Goal: Task Accomplishment & Management: Manage account settings

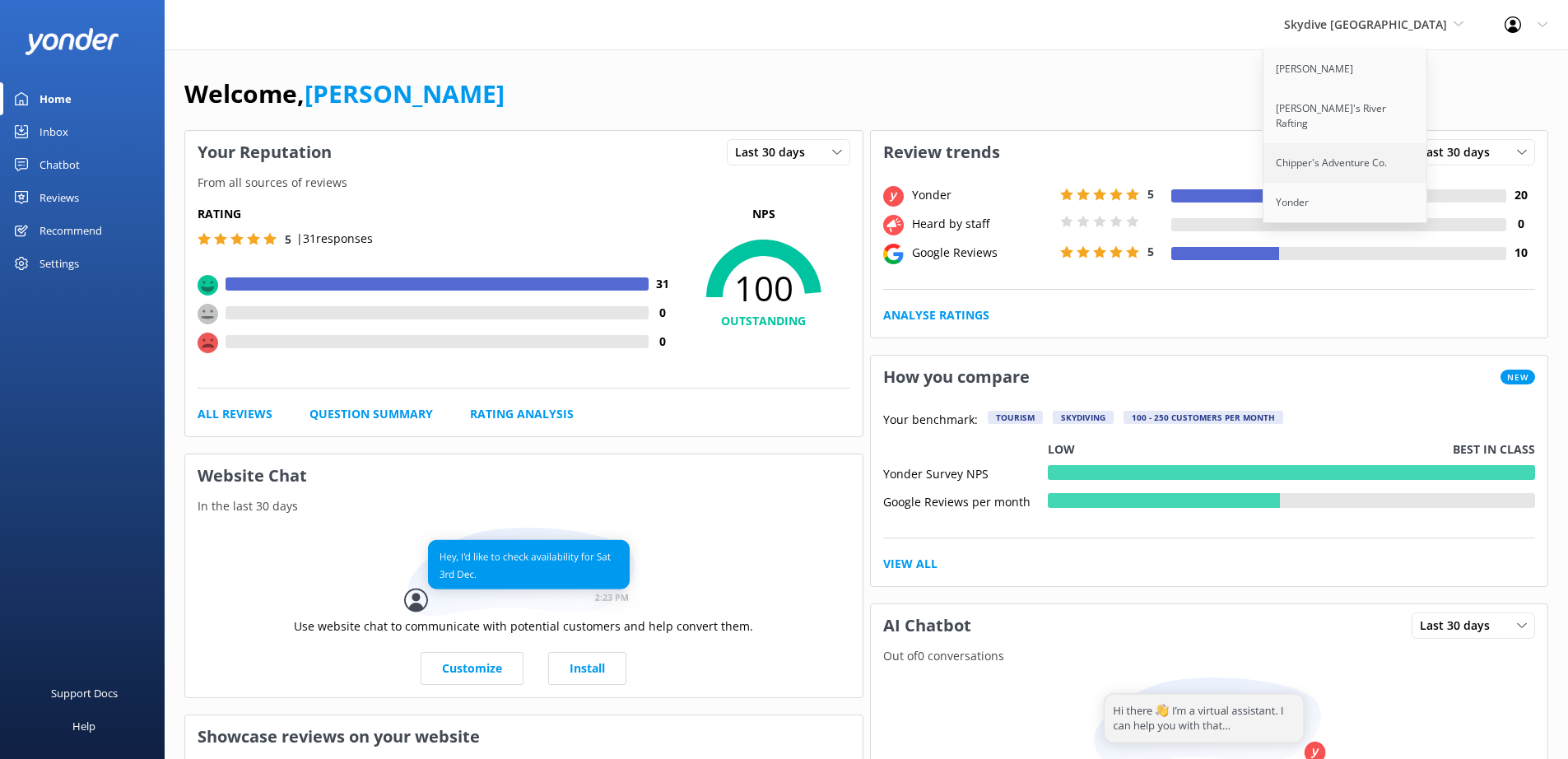
click at [1400, 144] on link "Chipper's Adventure Co." at bounding box center [1346, 163] width 164 height 40
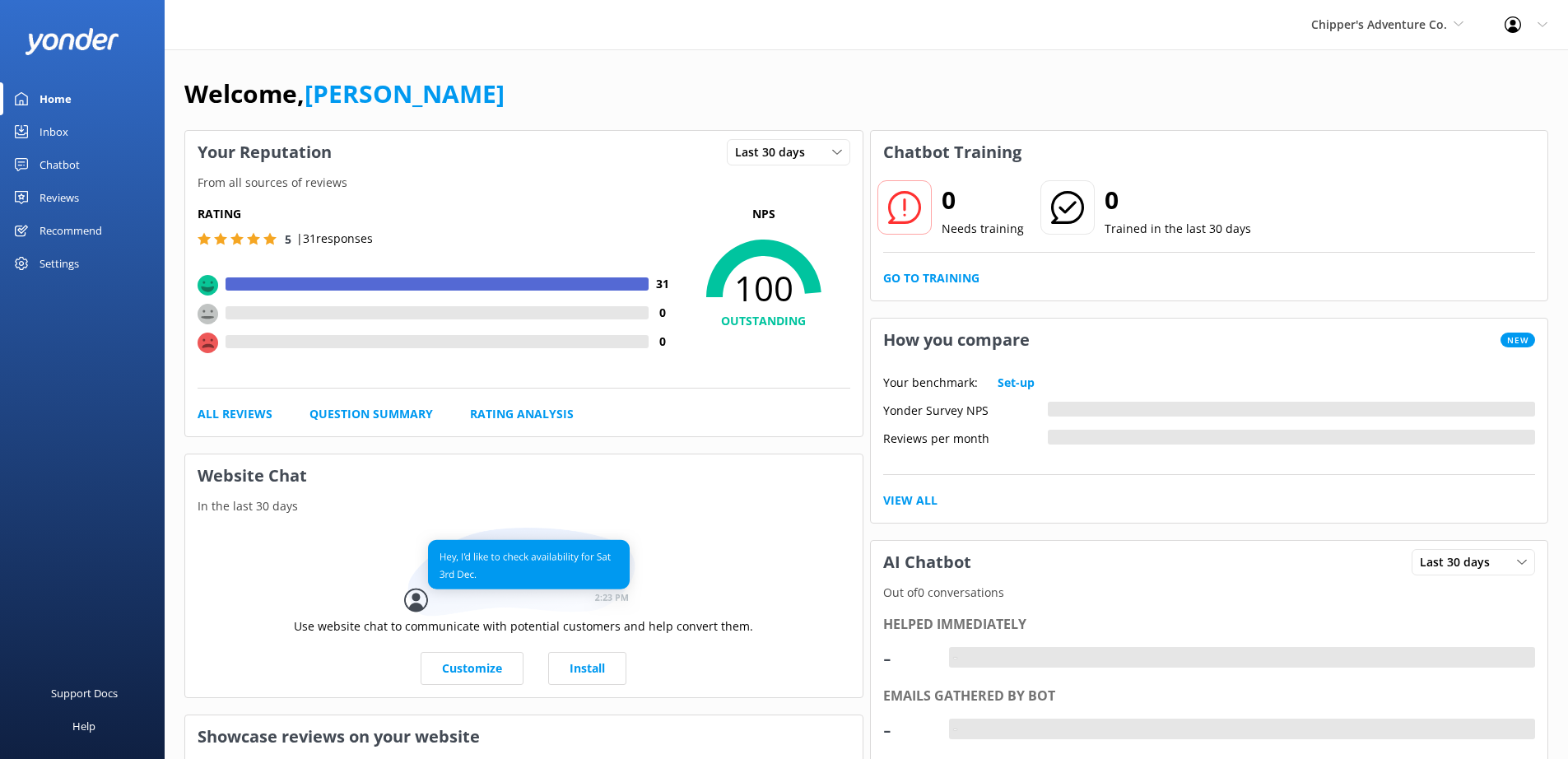
click at [55, 261] on div "Settings" at bounding box center [60, 263] width 40 height 33
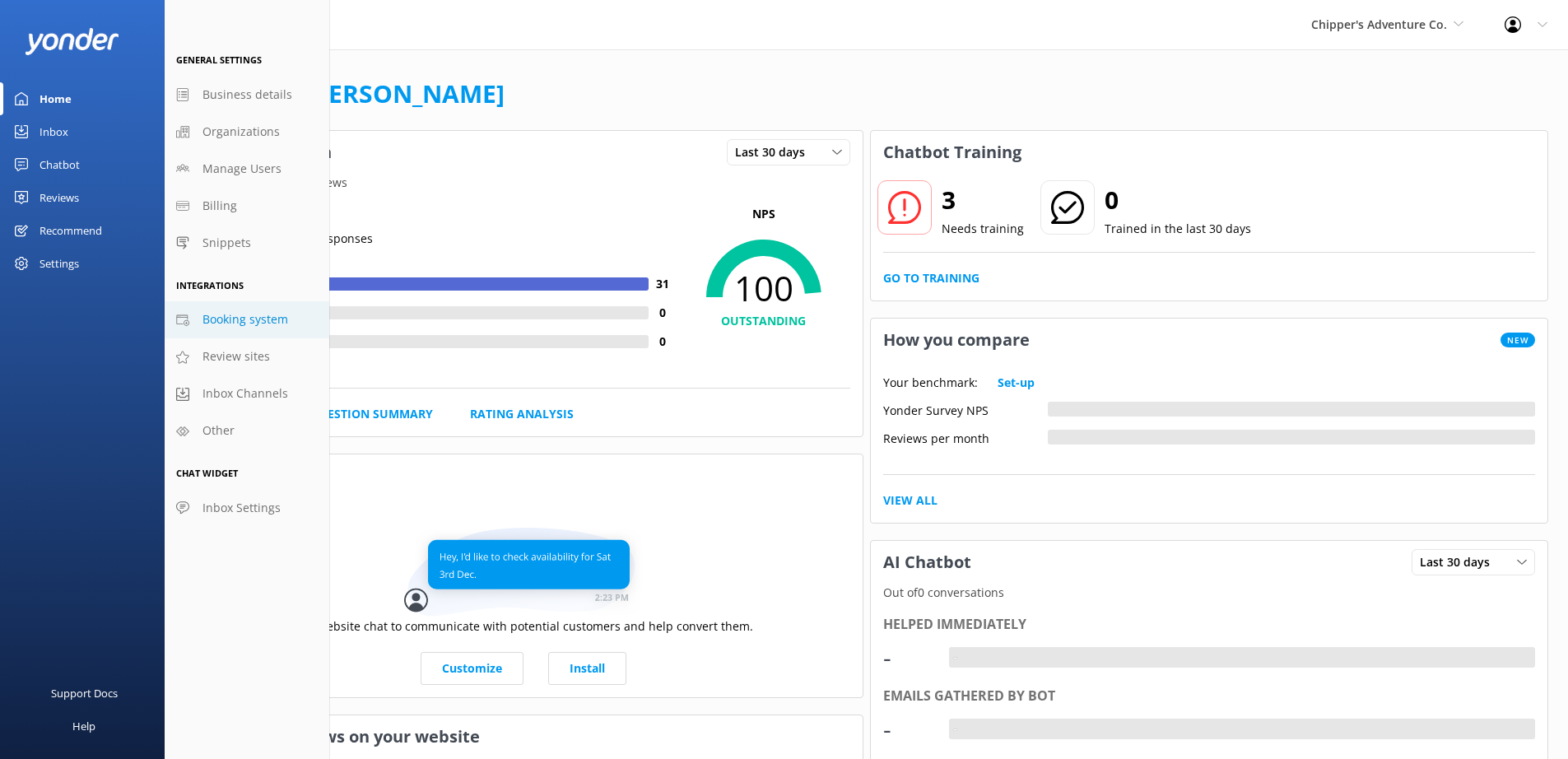
click at [235, 325] on span "Booking system" at bounding box center [245, 319] width 86 height 18
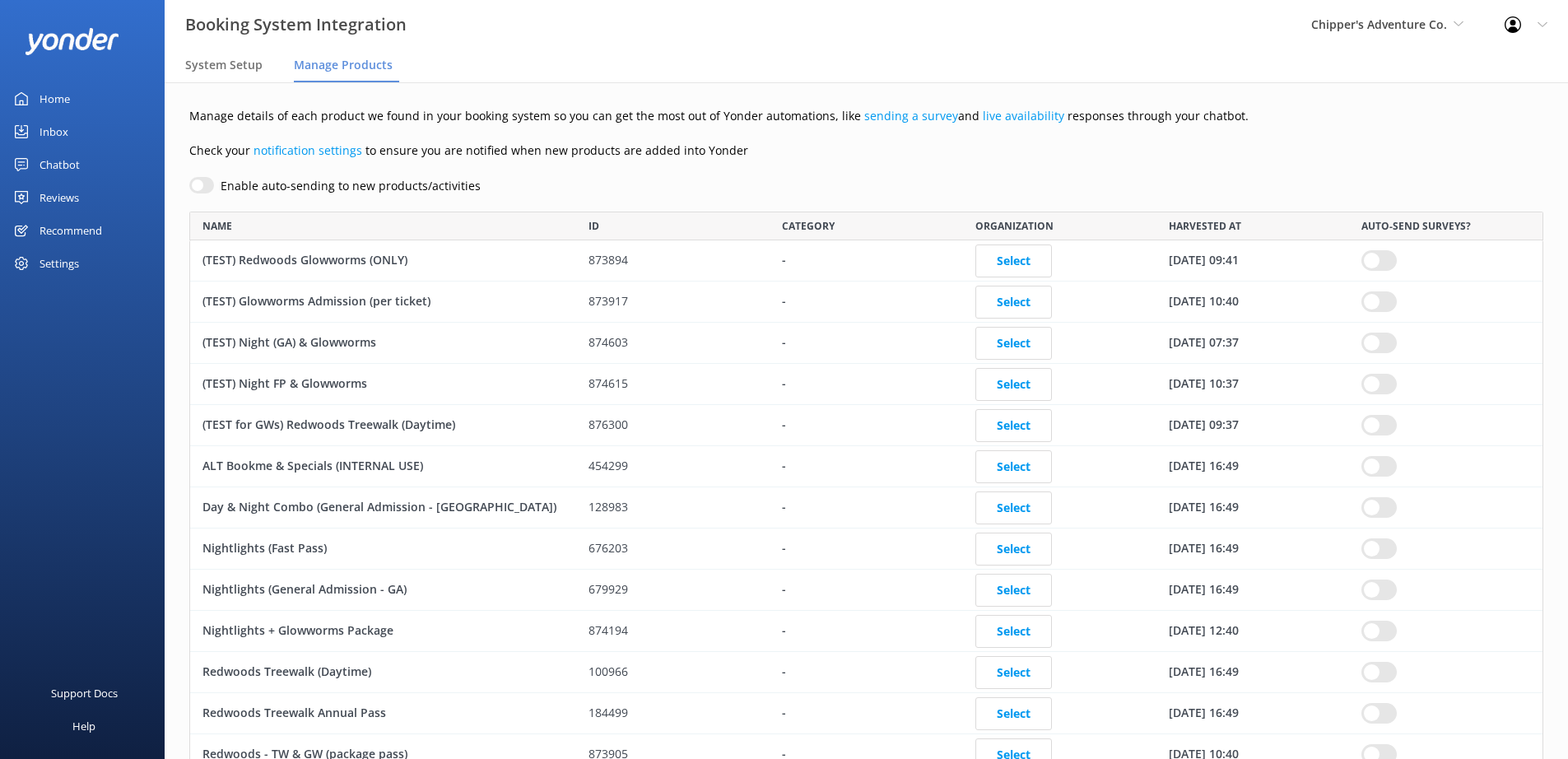
scroll to position [800, 1341]
click at [231, 74] on div "System Setup" at bounding box center [227, 66] width 84 height 33
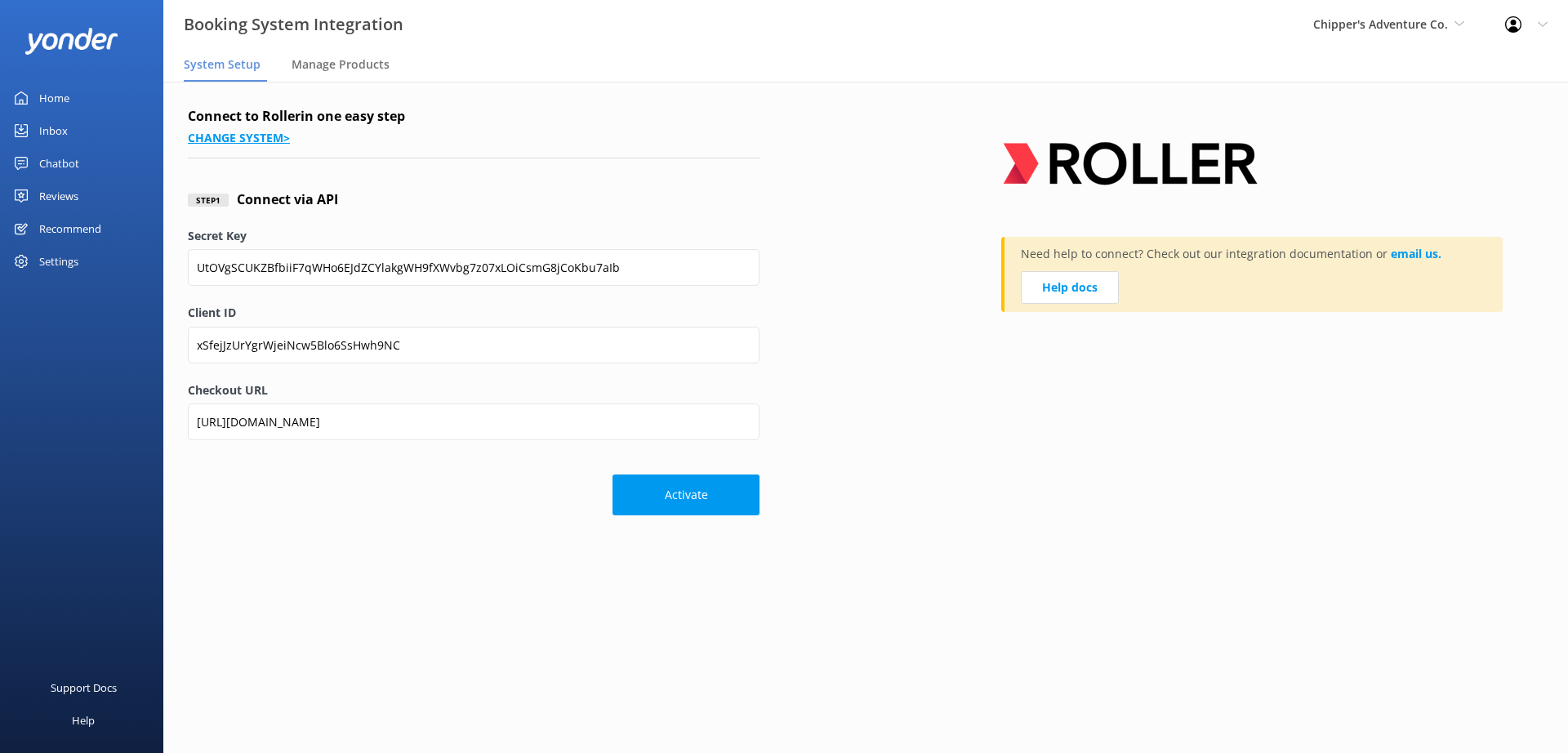
click at [257, 142] on link "Change system >" at bounding box center [239, 137] width 102 height 15
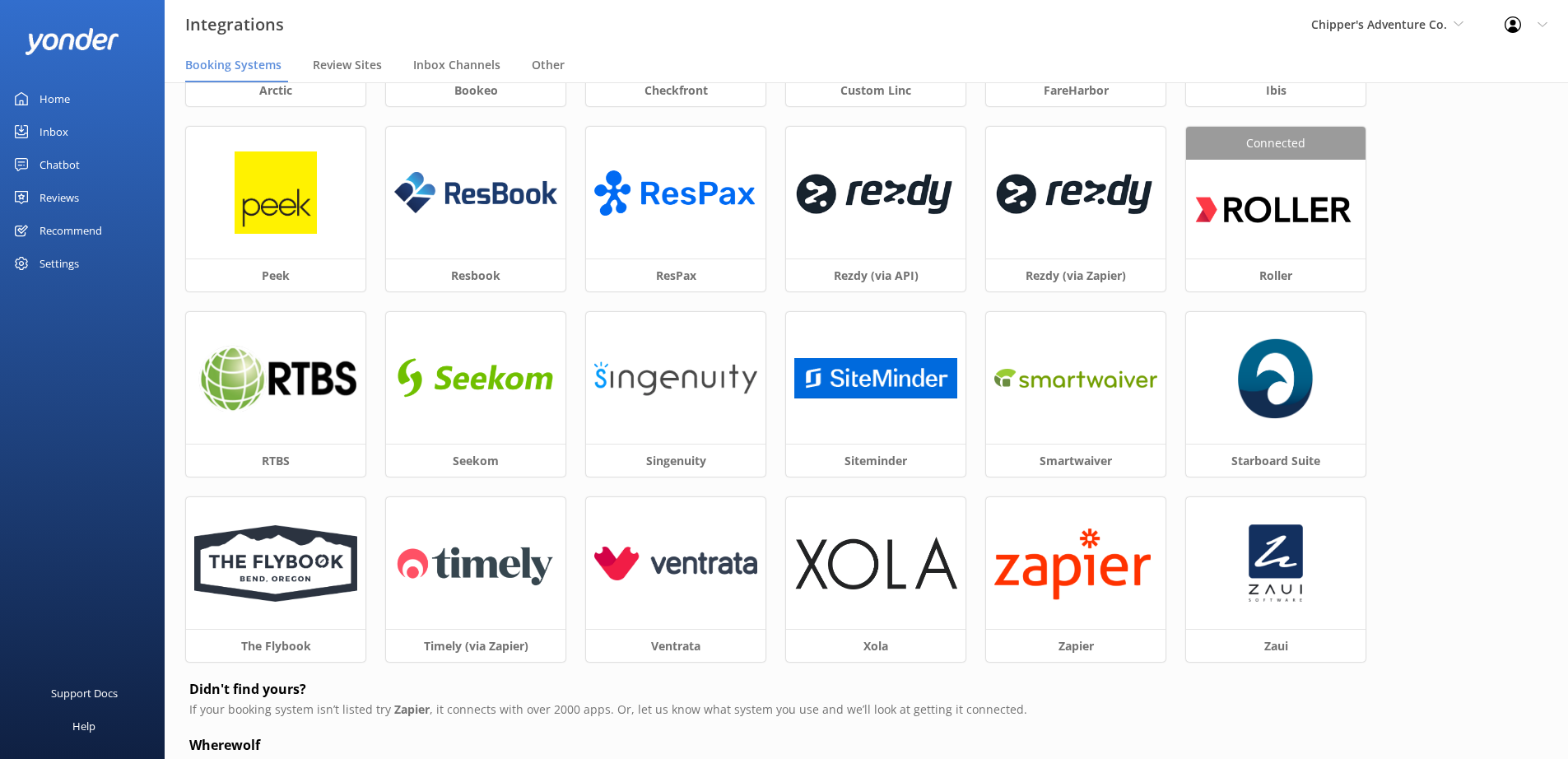
scroll to position [228, 0]
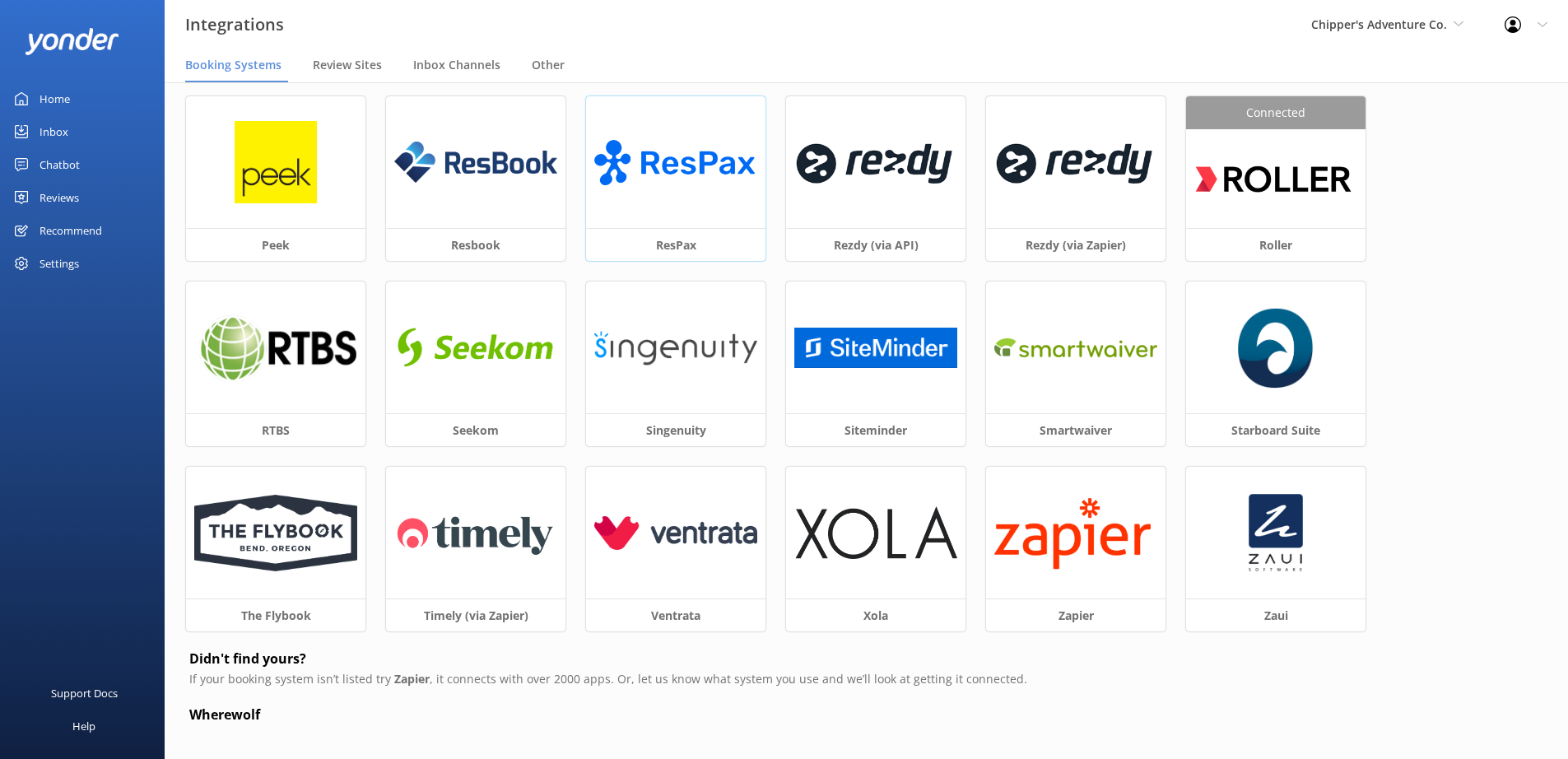
click at [690, 177] on img at bounding box center [676, 162] width 163 height 63
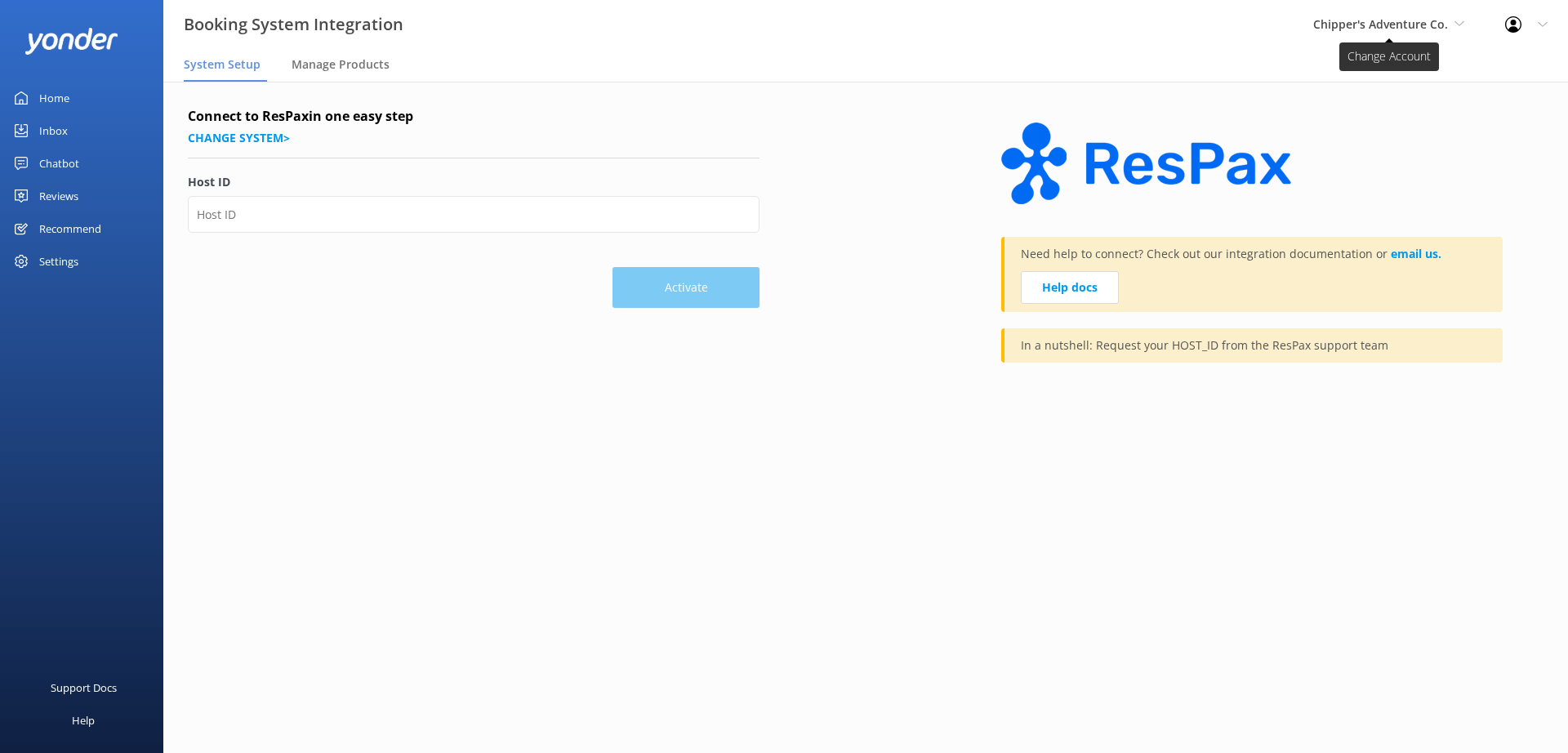
click at [1405, 17] on span "Chipper's Adventure Co." at bounding box center [1380, 24] width 135 height 15
click at [1391, 5] on div "Chipper's Adventure Co. Yonder Zipline Chad's River Rafting Chipper's Adventure…" at bounding box center [1389, 24] width 192 height 49
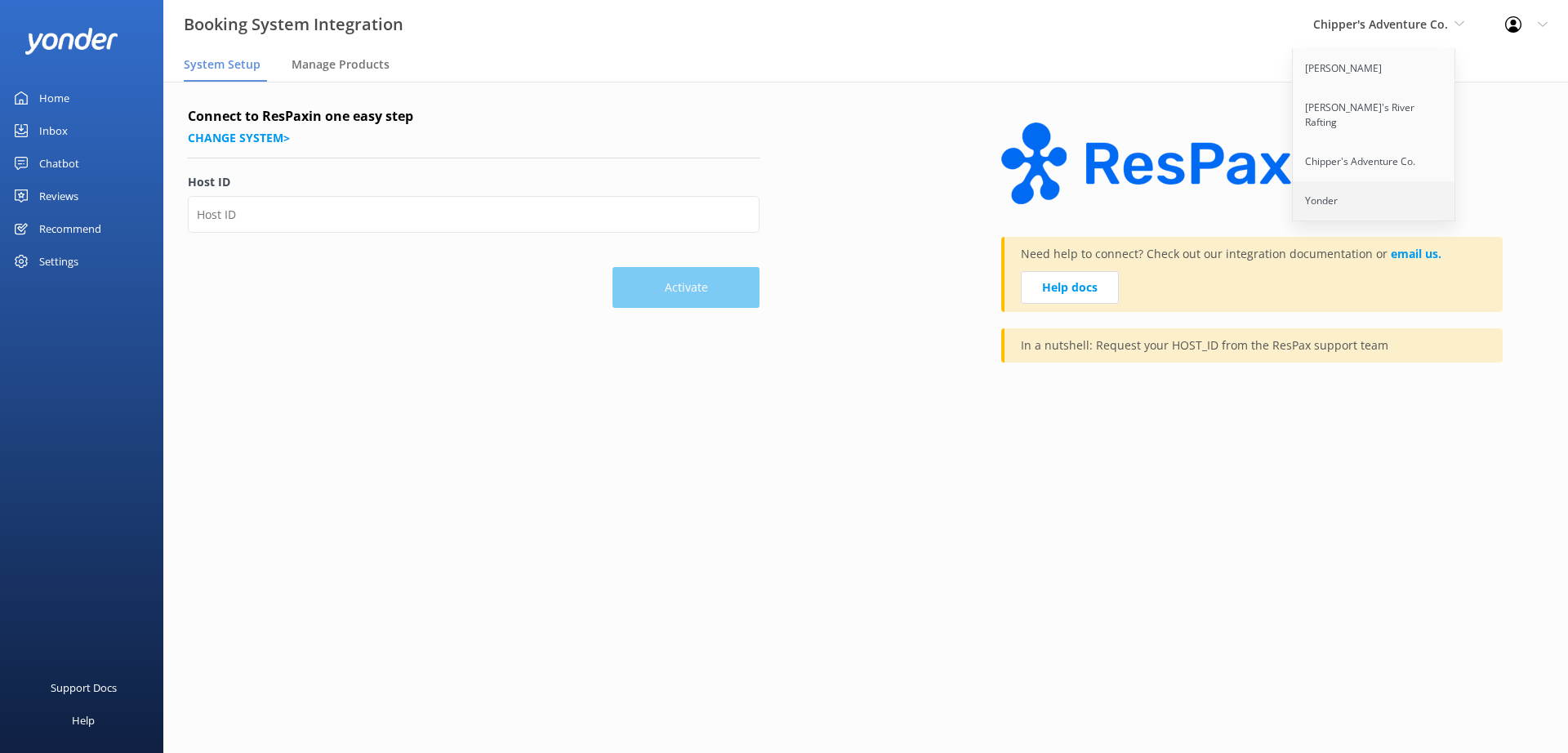
click at [1333, 191] on link "Yonder" at bounding box center [1375, 201] width 163 height 39
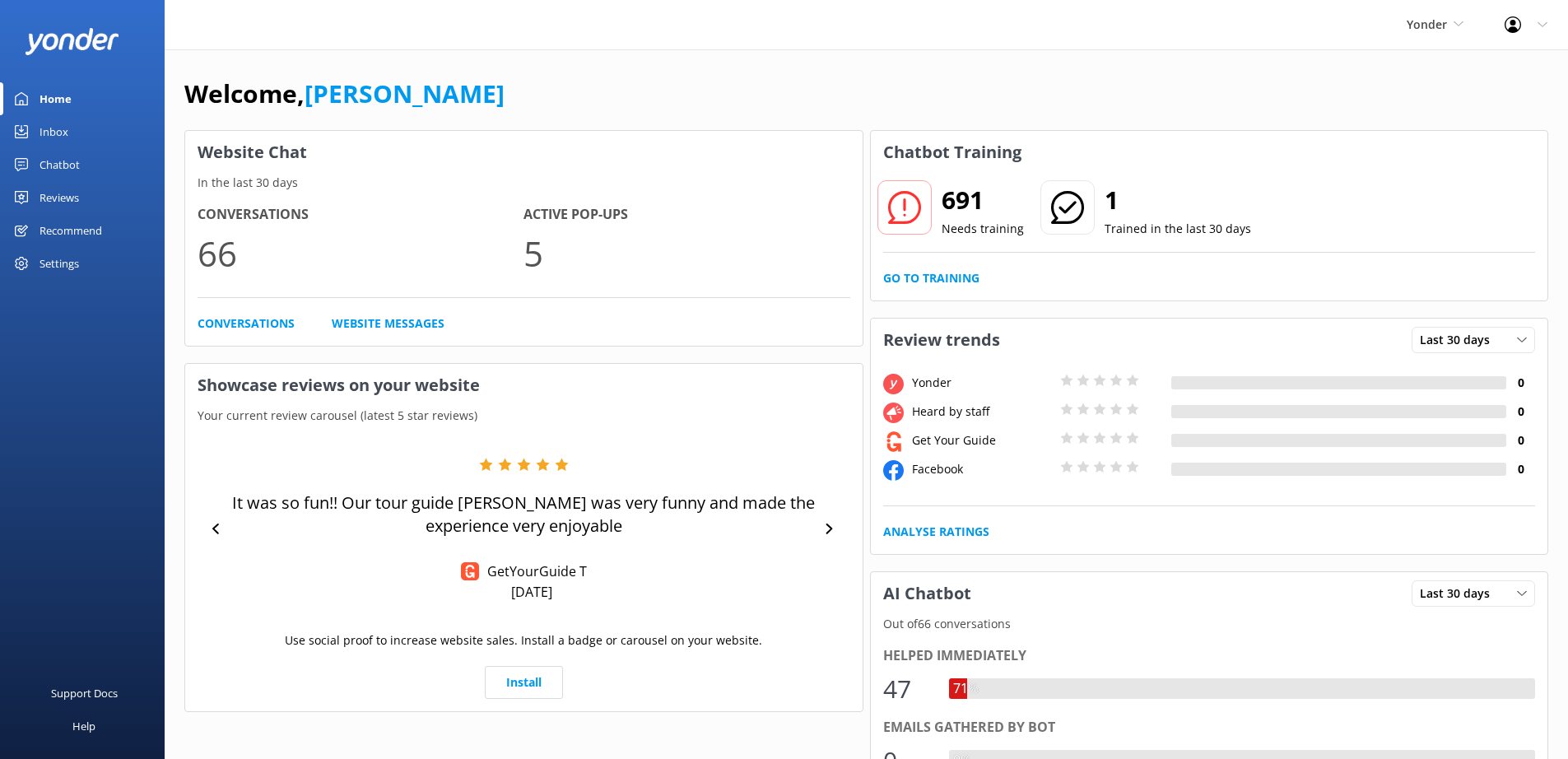
click at [70, 263] on div "Settings" at bounding box center [60, 263] width 40 height 33
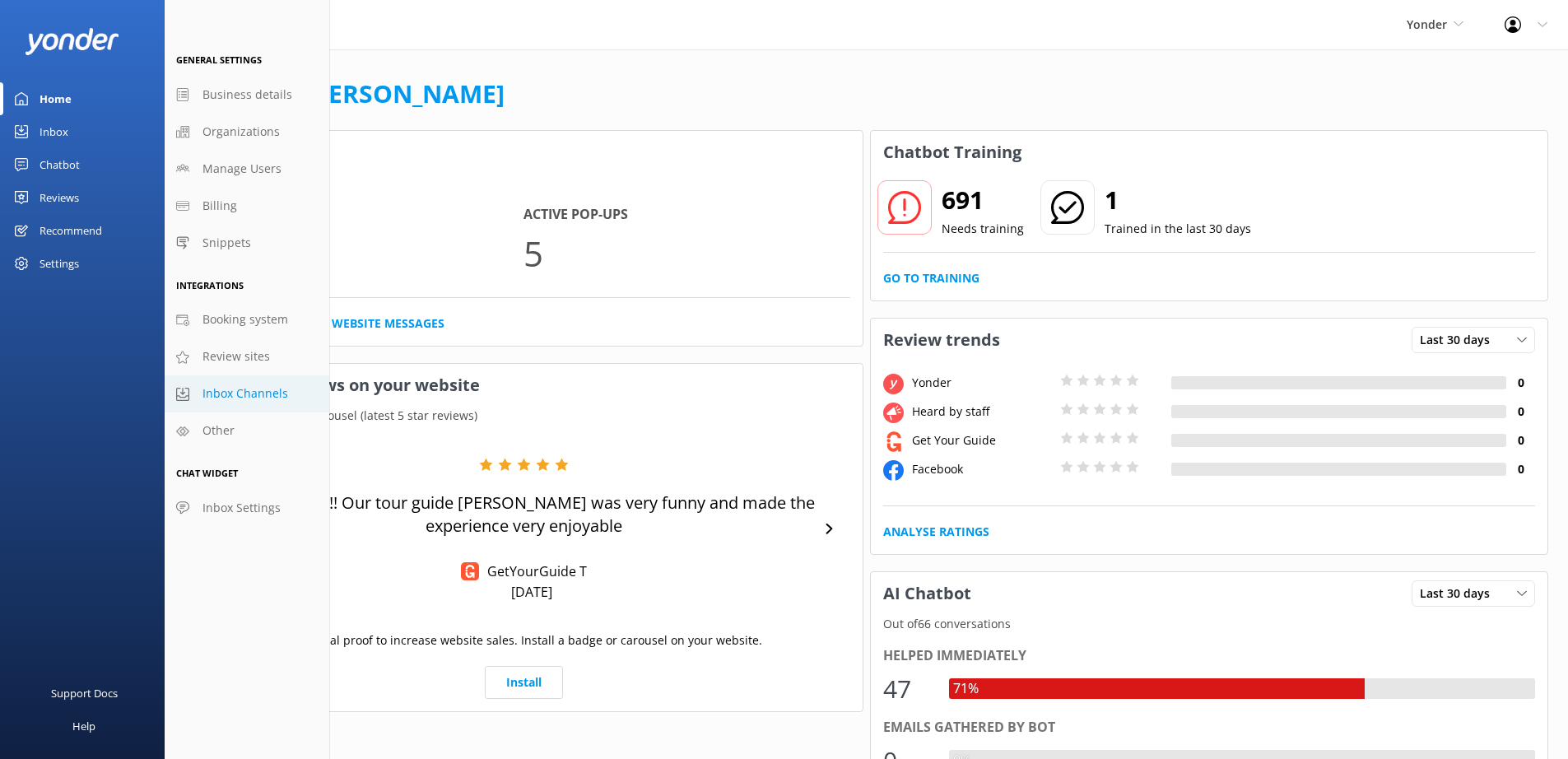
click at [235, 394] on span "Inbox Channels" at bounding box center [245, 393] width 86 height 18
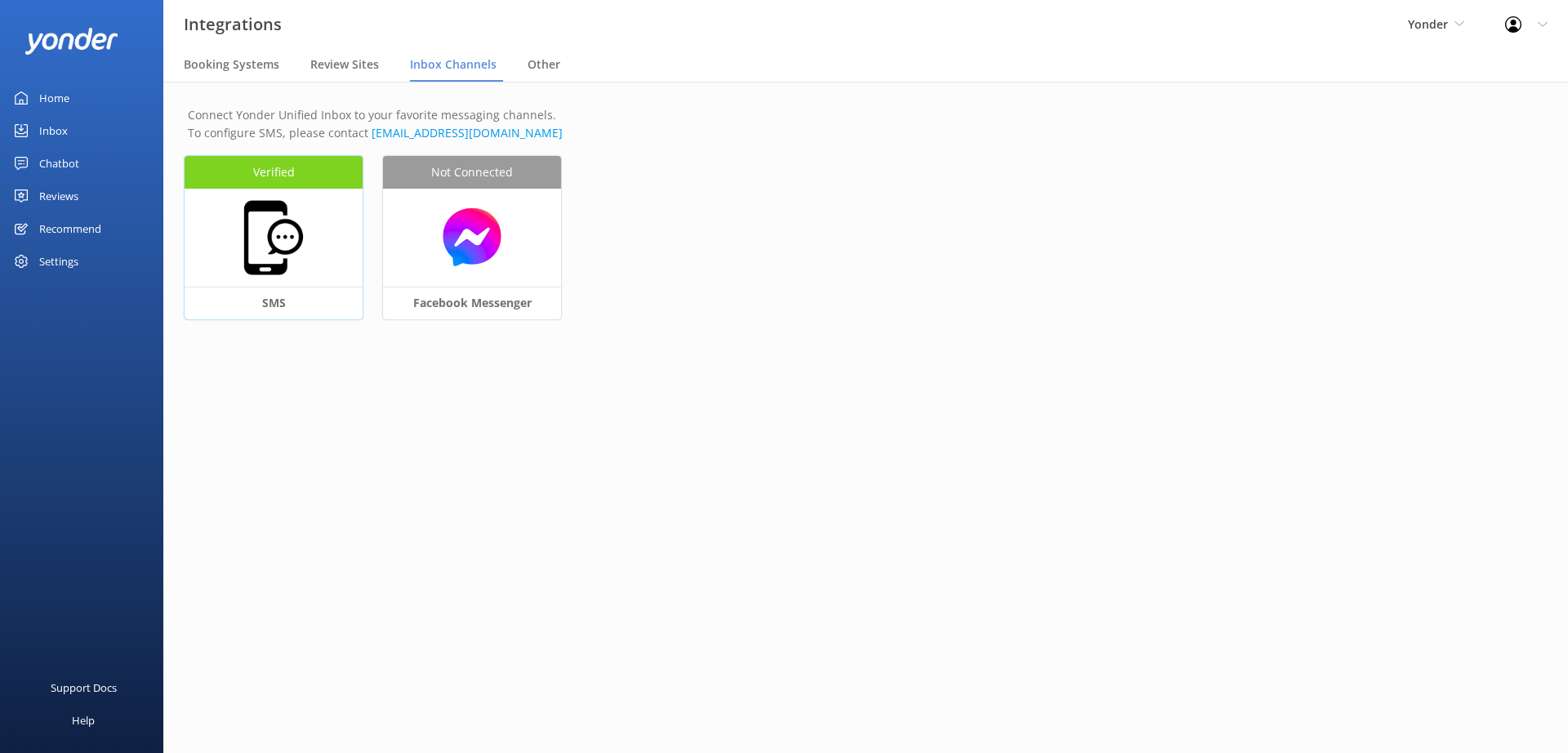
click at [310, 229] on img at bounding box center [273, 237] width 82 height 82
